Goal: Transaction & Acquisition: Purchase product/service

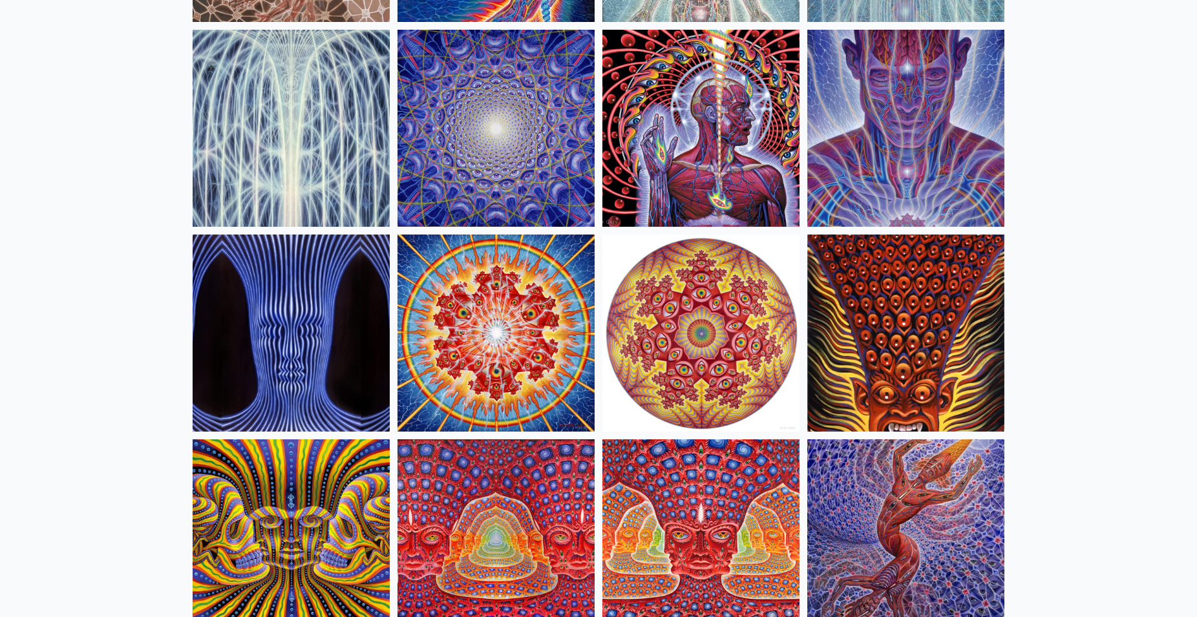
scroll to position [253, 0]
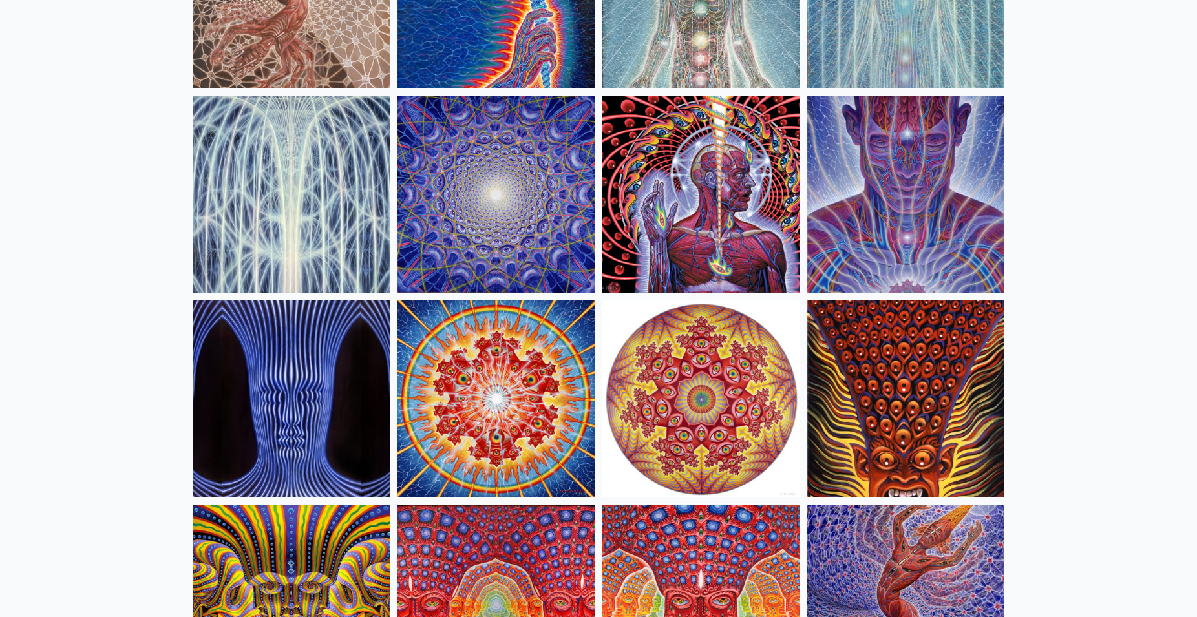
click at [919, 410] on img at bounding box center [905, 399] width 197 height 197
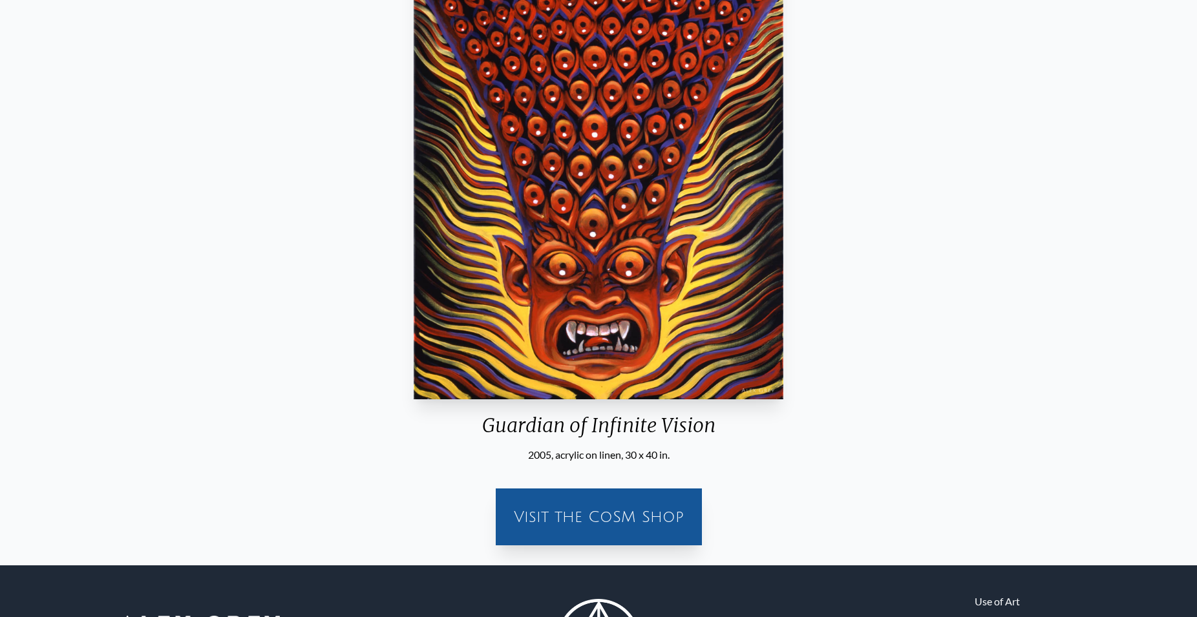
scroll to position [315, 0]
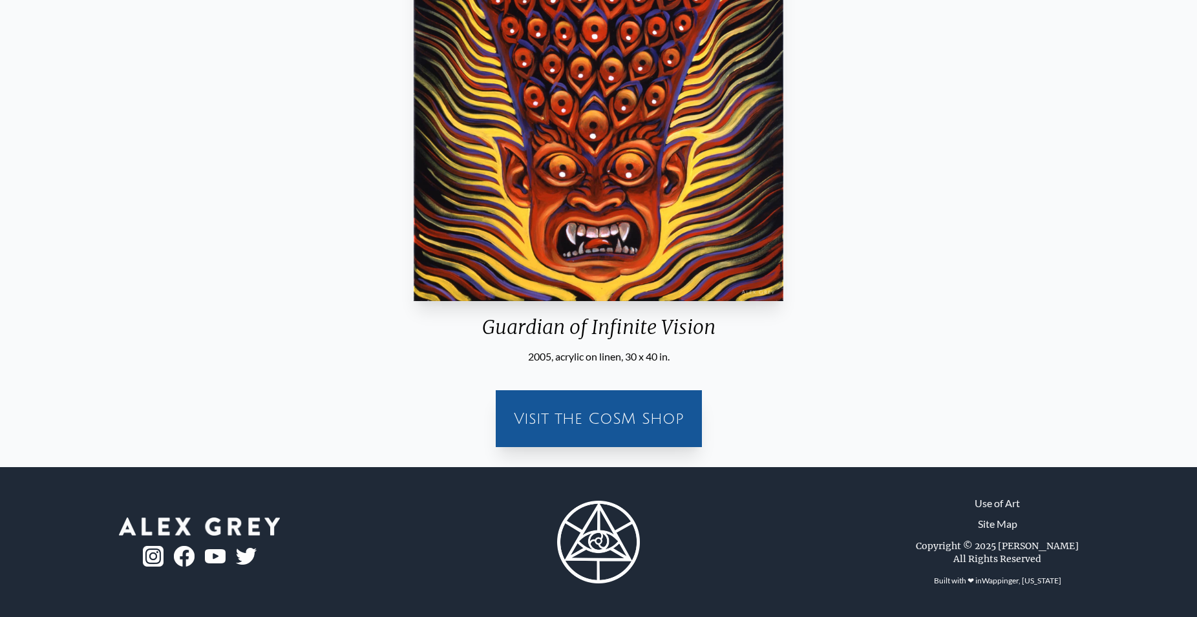
click at [571, 405] on div "Visit the CoSM Shop" at bounding box center [599, 418] width 191 height 41
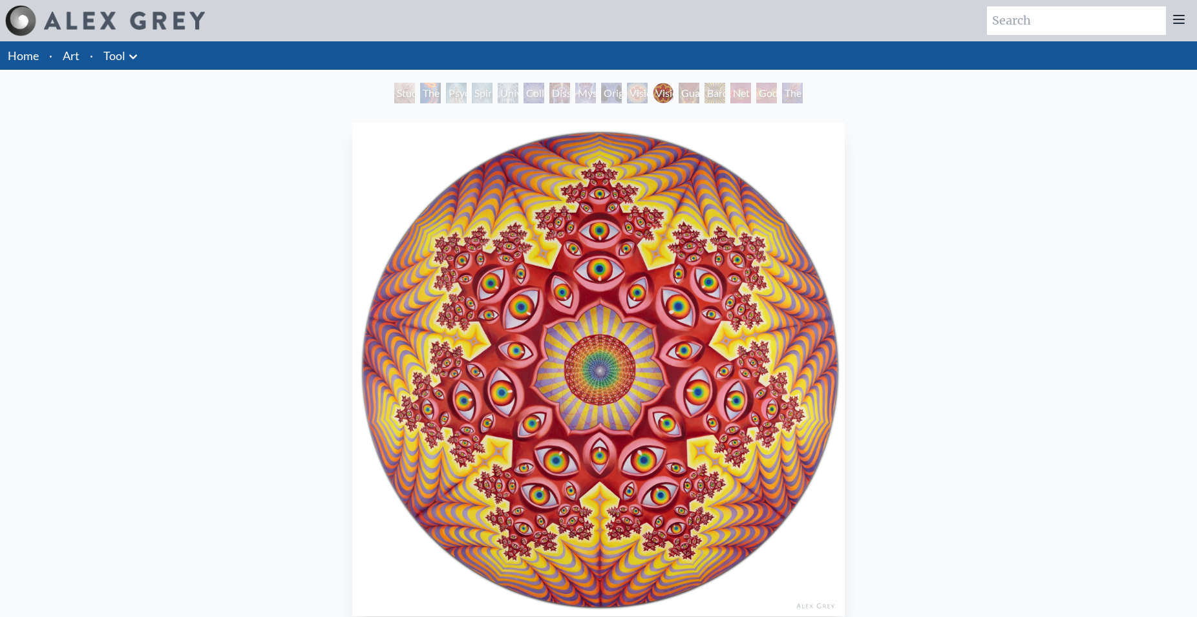
click at [689, 96] on div "Guardian of Infinite Vision" at bounding box center [689, 93] width 21 height 21
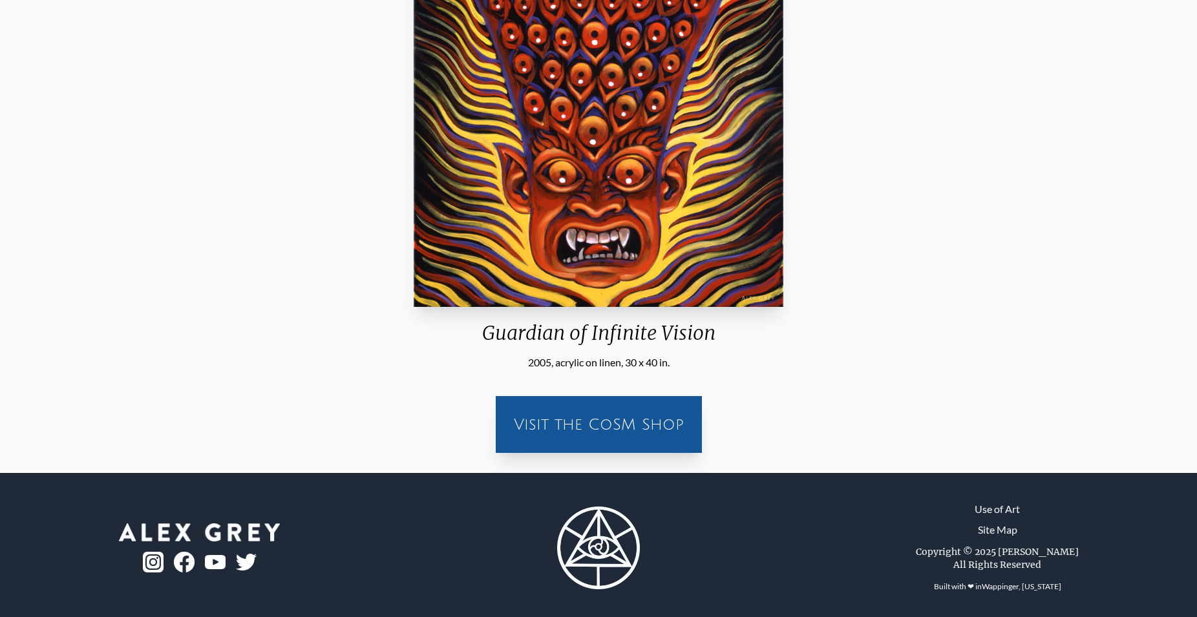
scroll to position [315, 0]
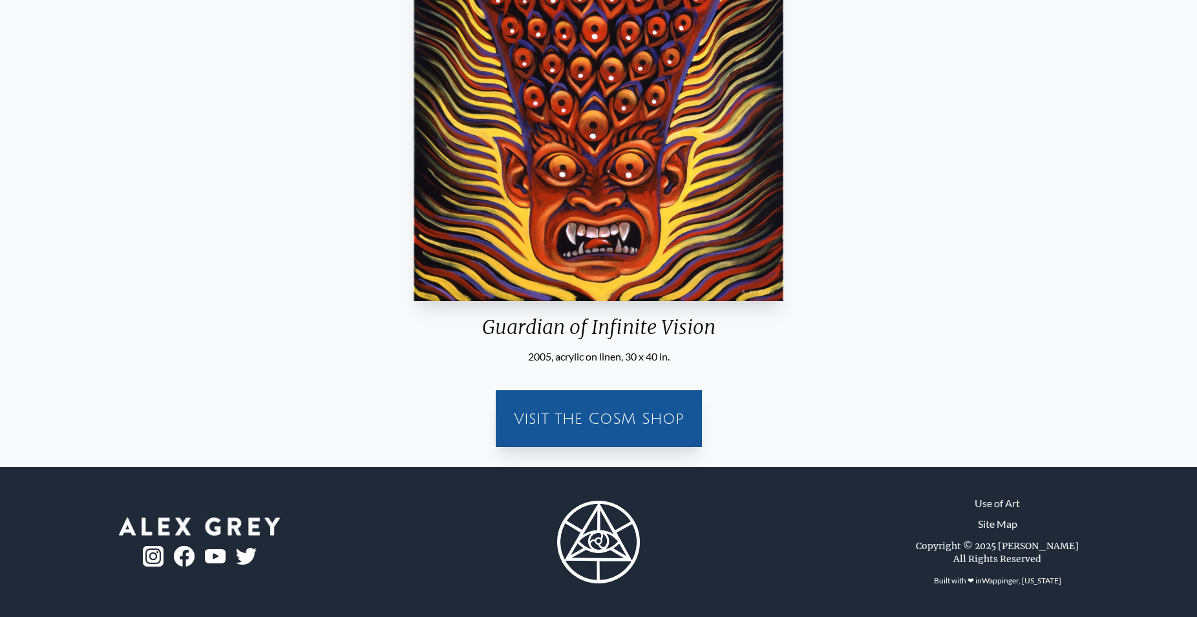
click at [667, 412] on div "Visit the CoSM Shop" at bounding box center [599, 418] width 191 height 41
